Goal: Check status: Check status

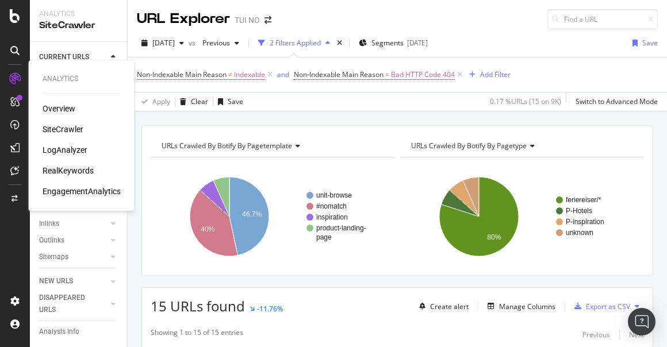
click at [67, 133] on div "SiteCrawler" at bounding box center [63, 130] width 41 height 12
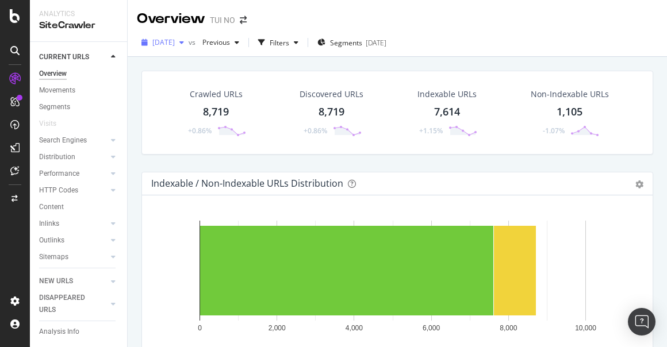
click at [175, 41] on span "[DATE]" at bounding box center [163, 42] width 22 height 10
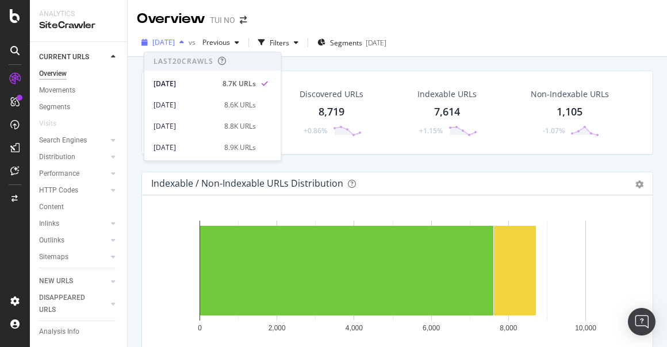
click at [175, 43] on span "[DATE]" at bounding box center [163, 42] width 22 height 10
